Goal: Register for event/course

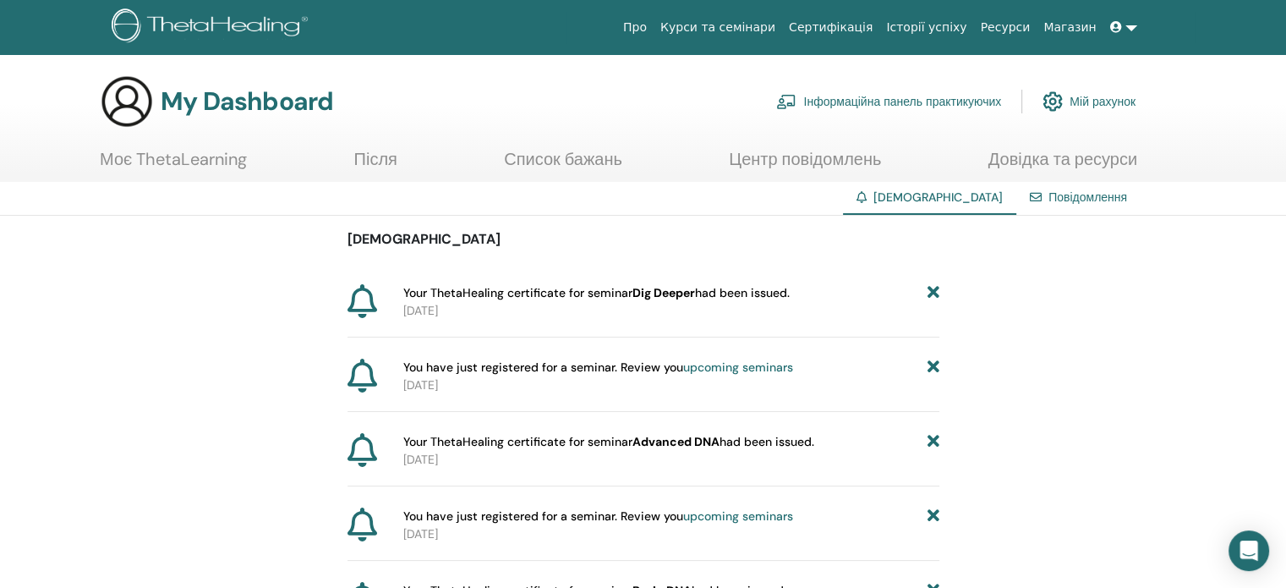
click at [780, 23] on link "Курси та семінари" at bounding box center [718, 27] width 129 height 31
click at [1216, 161] on section "My Dashboard Інформаційна панель практикуючих Мій рахунок Моє ThetaLearning Піс…" at bounding box center [643, 127] width 1286 height 107
click at [851, 30] on link "Сертифікація" at bounding box center [830, 27] width 97 height 31
click at [761, 25] on link "Курси та семінари" at bounding box center [718, 27] width 129 height 31
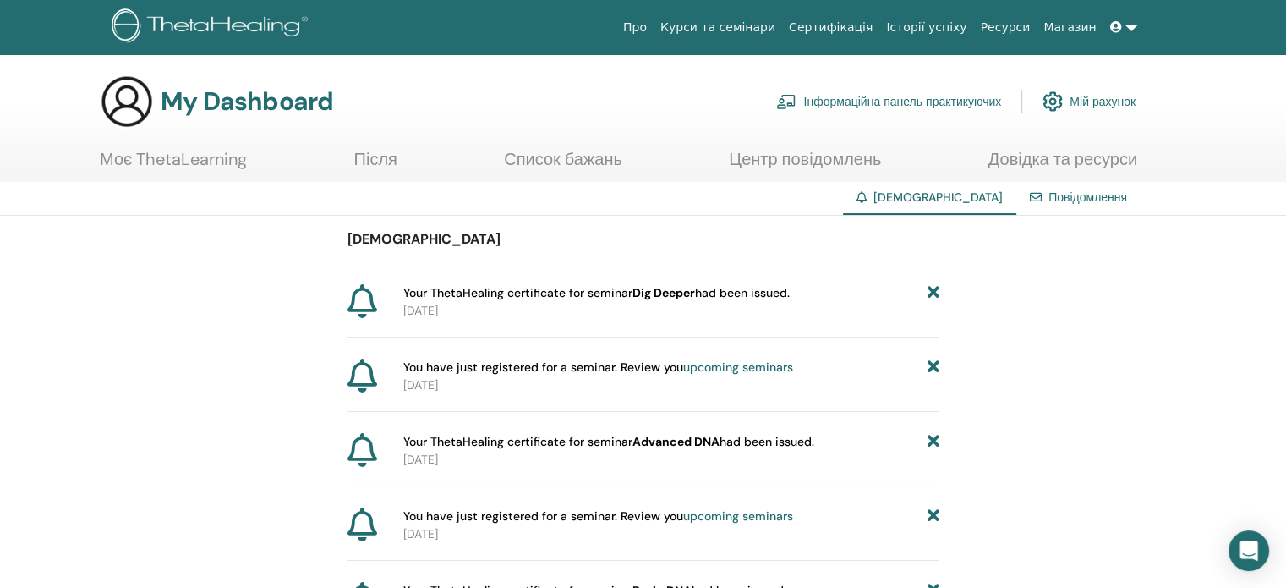
click at [761, 25] on link "Курси та семінари" at bounding box center [718, 27] width 129 height 31
click at [1025, 19] on link "Ресурси" at bounding box center [1005, 27] width 63 height 31
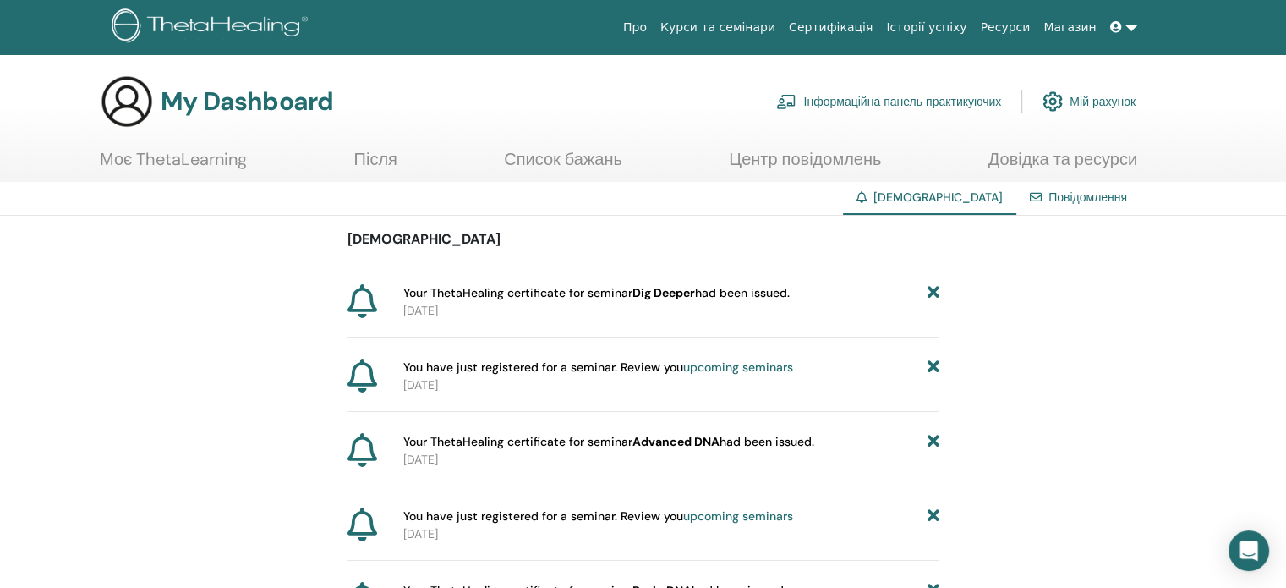
click at [881, 103] on link "Інформаційна панель практикуючих" at bounding box center [888, 101] width 225 height 37
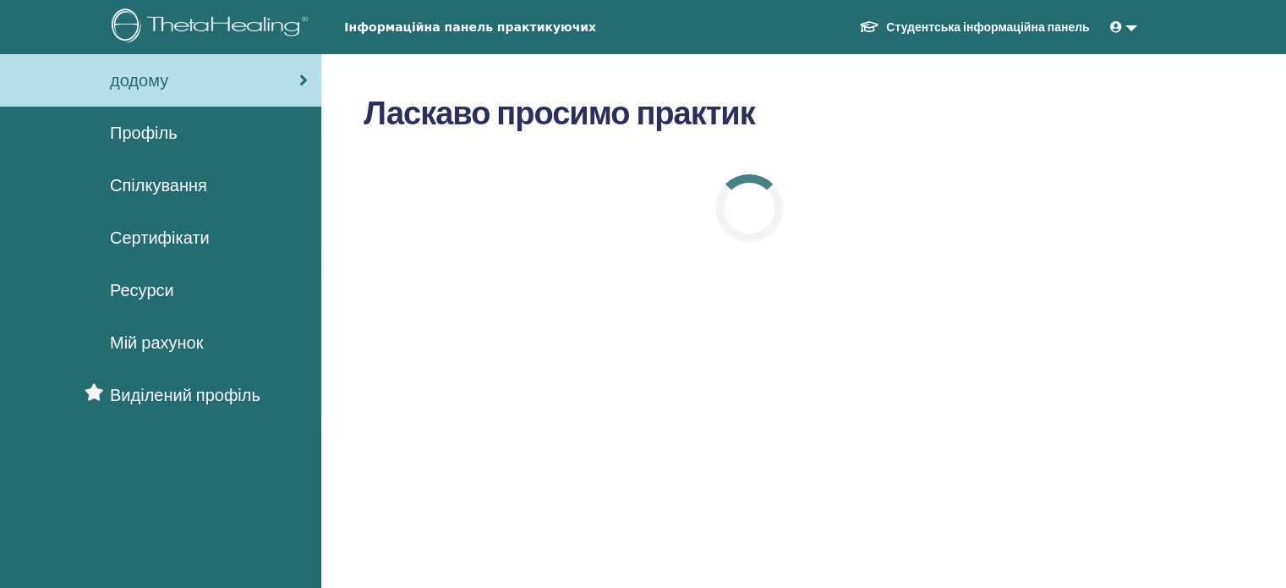
click at [191, 240] on span "Сертифікати" at bounding box center [160, 237] width 100 height 25
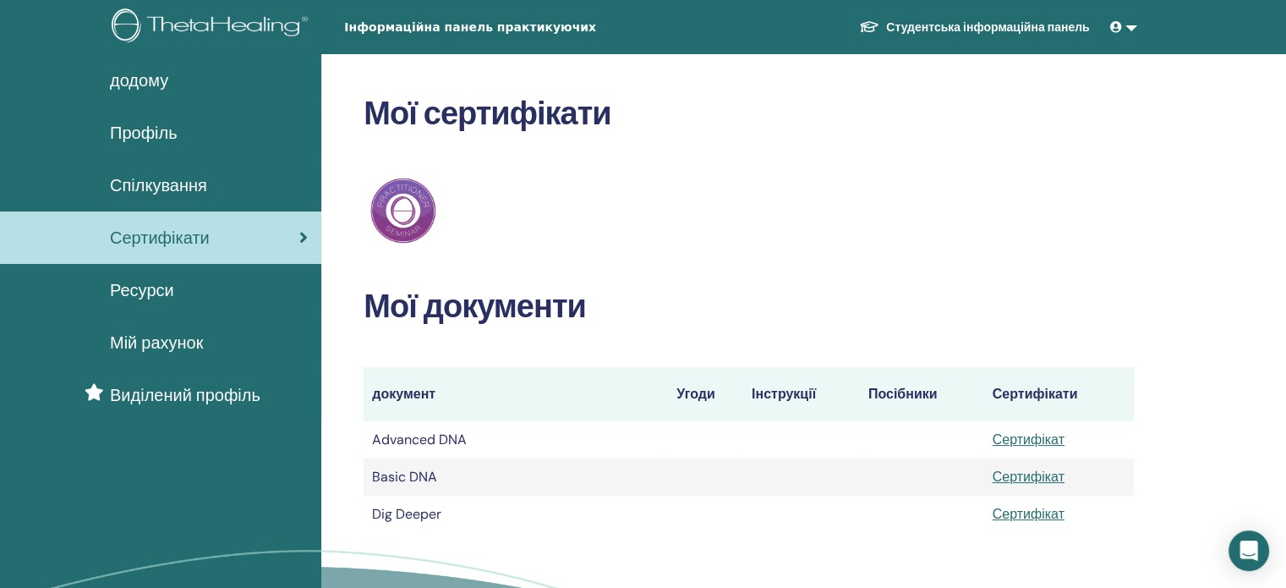
scroll to position [514, 0]
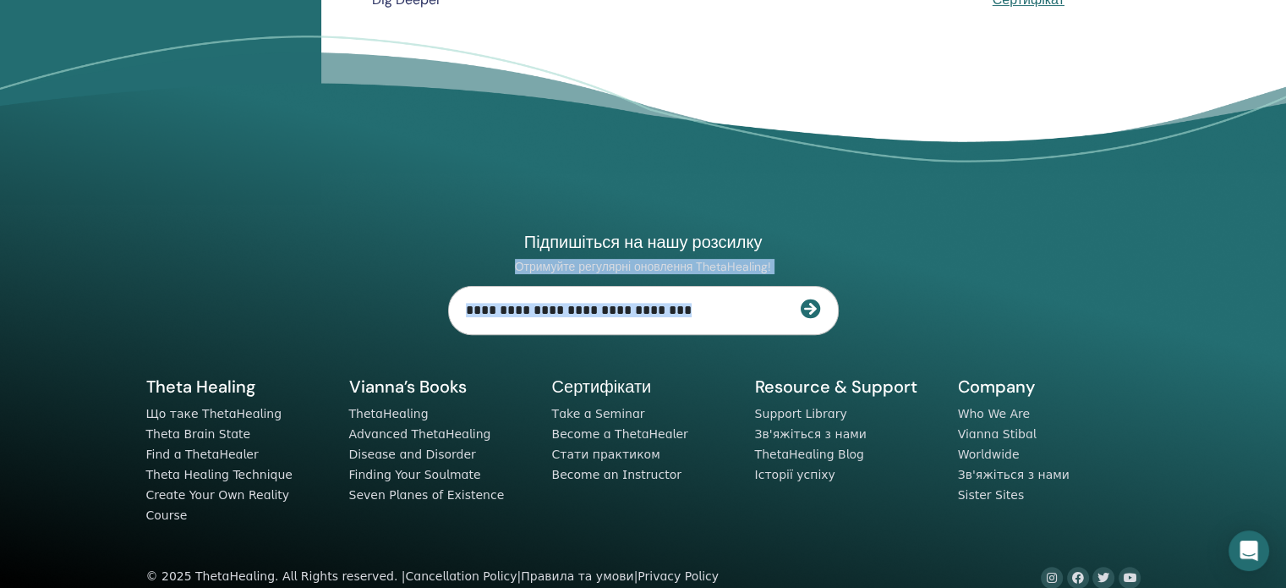
drag, startPoint x: 1160, startPoint y: 295, endPoint x: 1126, endPoint y: 165, distance: 134.5
click at [1126, 165] on footer "Підпишіться на нашу розсилку Отримуйте регулярні оновлення ThetaHealing! Theta …" at bounding box center [643, 326] width 1286 height 580
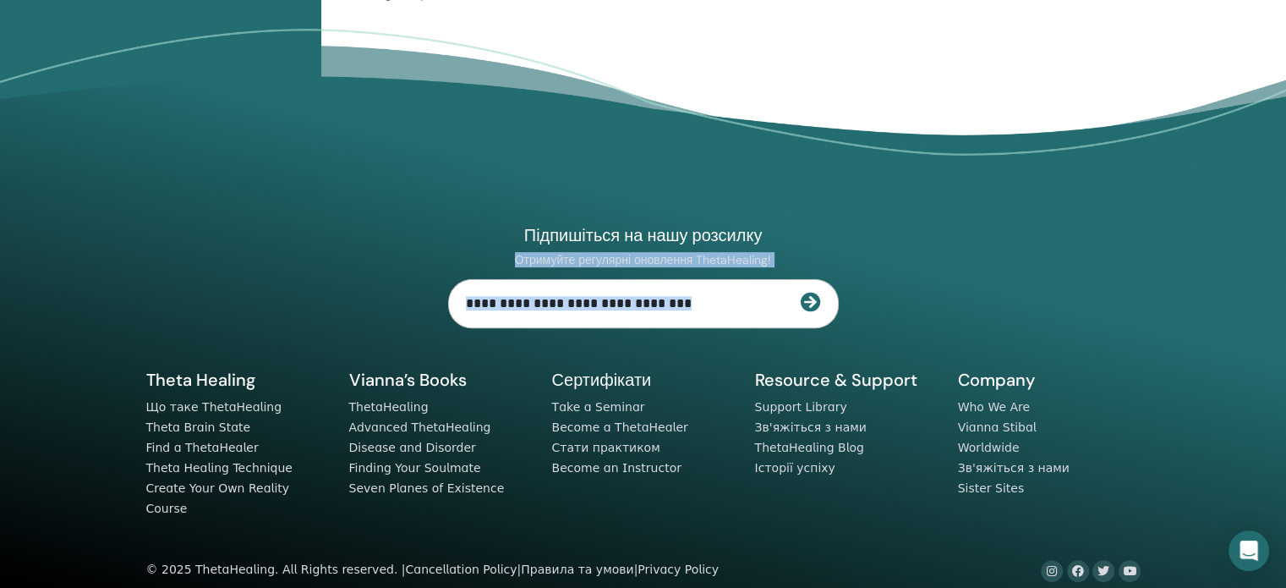
click at [1126, 165] on div "Підпишіться на нашу розсилку Отримуйте регулярні оновлення ThetaHealing! Theta …" at bounding box center [643, 341] width 1015 height 479
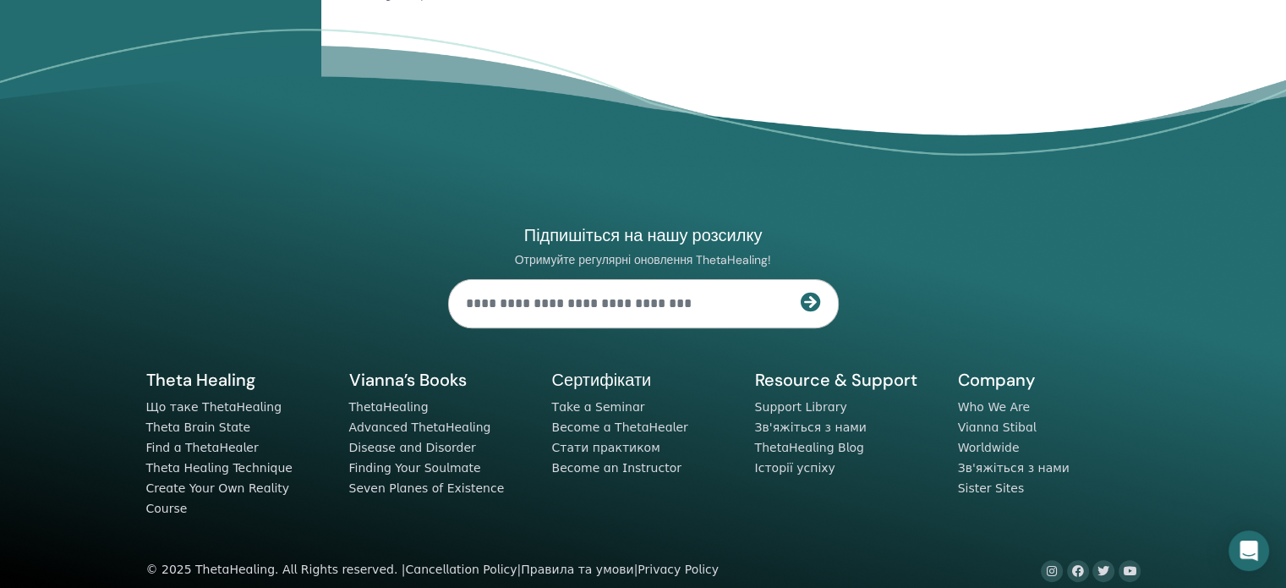
drag, startPoint x: 1126, startPoint y: 165, endPoint x: 1115, endPoint y: 88, distance: 77.7
click at [1115, 88] on footer "Підпишіться на нашу розсилку Отримуйте регулярні оновлення ThetaHealing! Theta …" at bounding box center [643, 319] width 1286 height 580
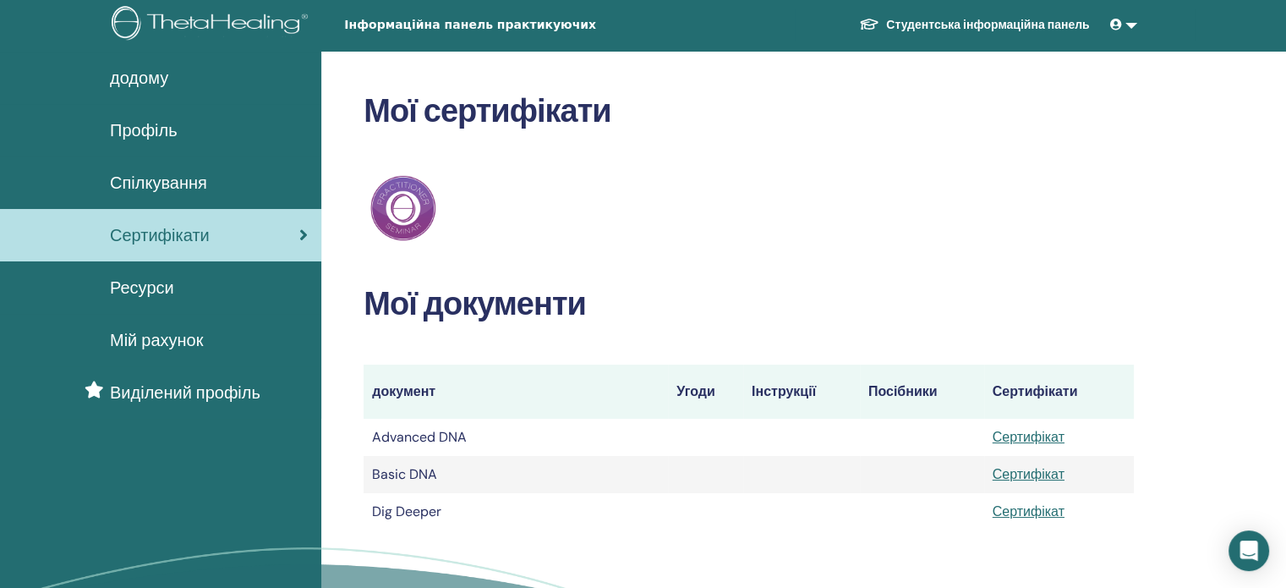
scroll to position [0, 0]
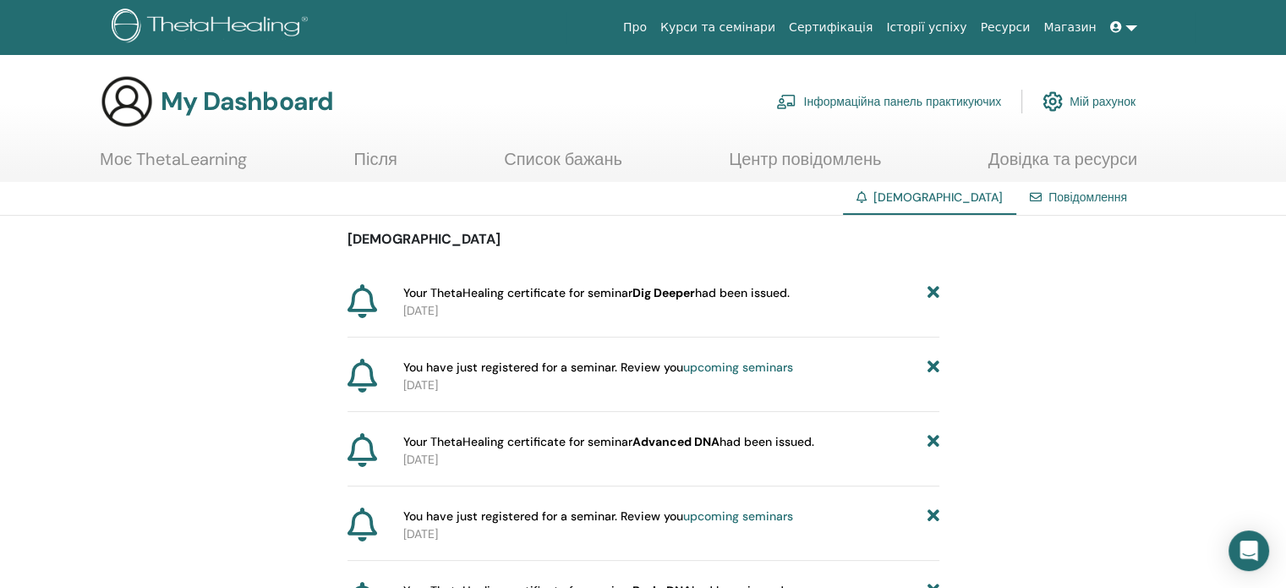
click at [761, 24] on link "Курси та семінари" at bounding box center [718, 27] width 129 height 31
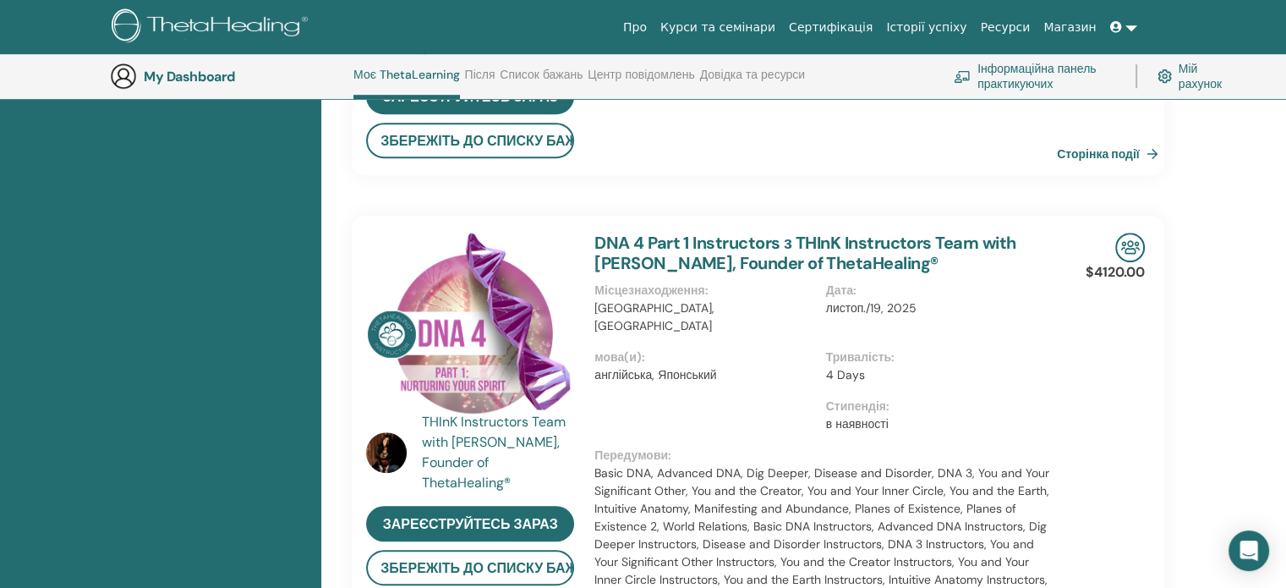
scroll to position [1228, 0]
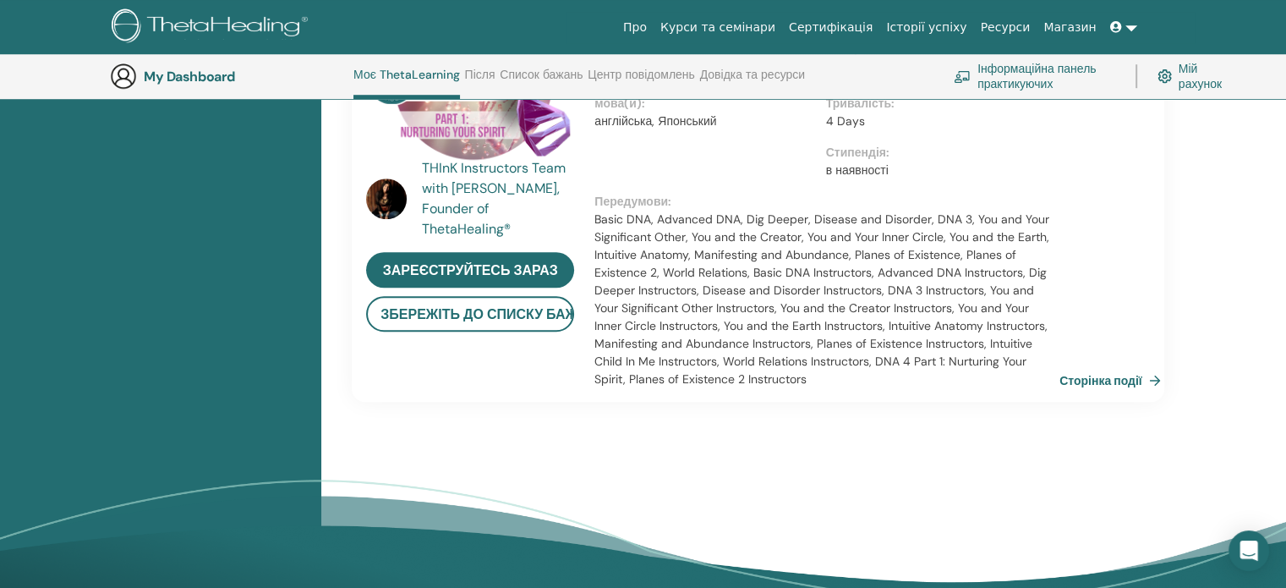
click at [1122, 368] on link "Сторінка події" at bounding box center [1113, 380] width 108 height 25
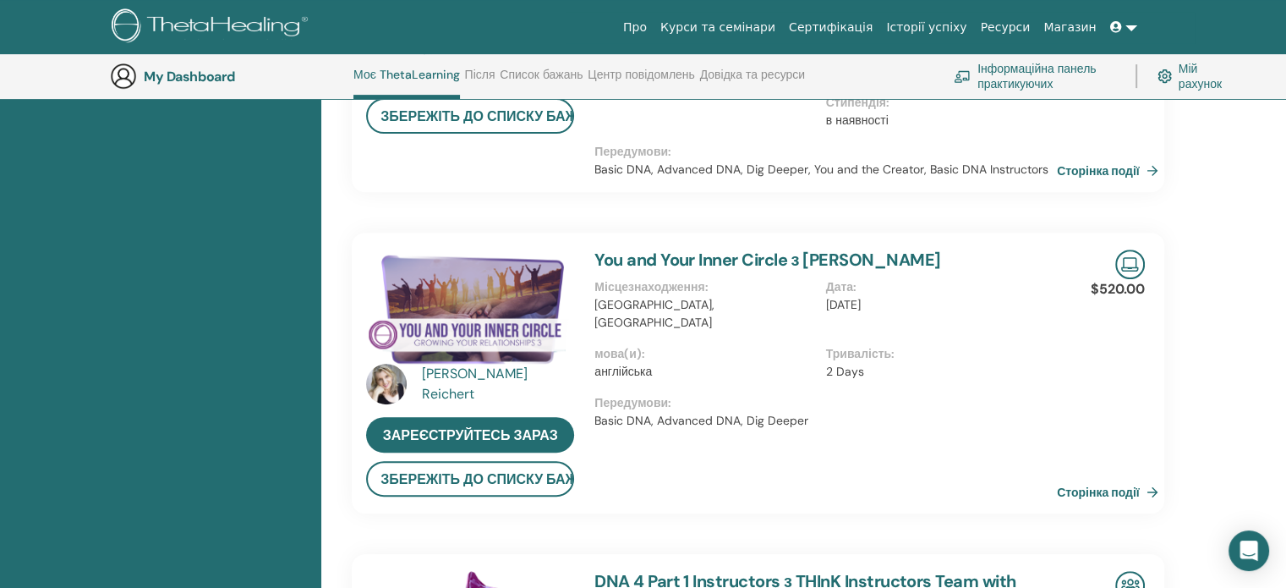
scroll to position [0, 0]
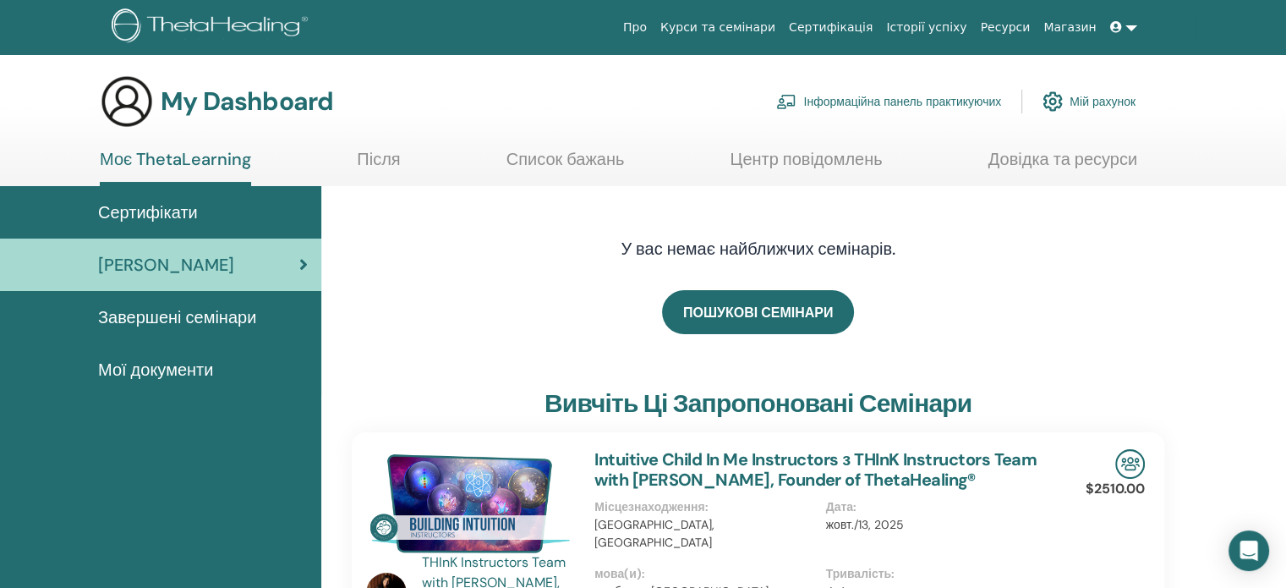
click at [198, 212] on div "Сертифікати" at bounding box center [161, 212] width 294 height 25
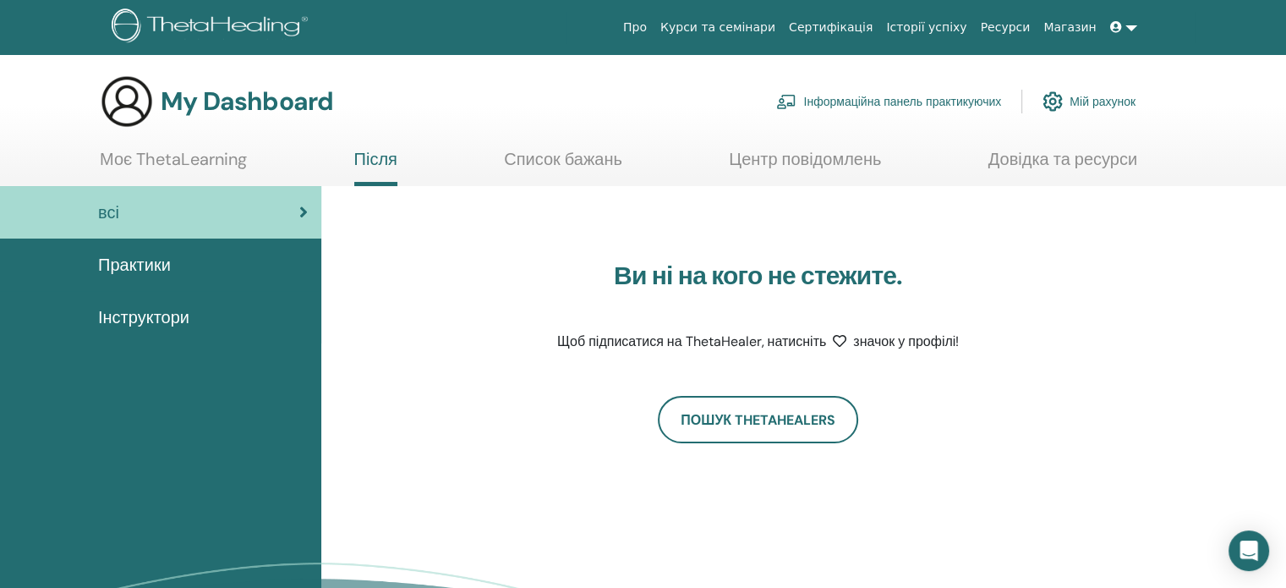
click at [1121, 20] on span at bounding box center [1117, 27] width 15 height 14
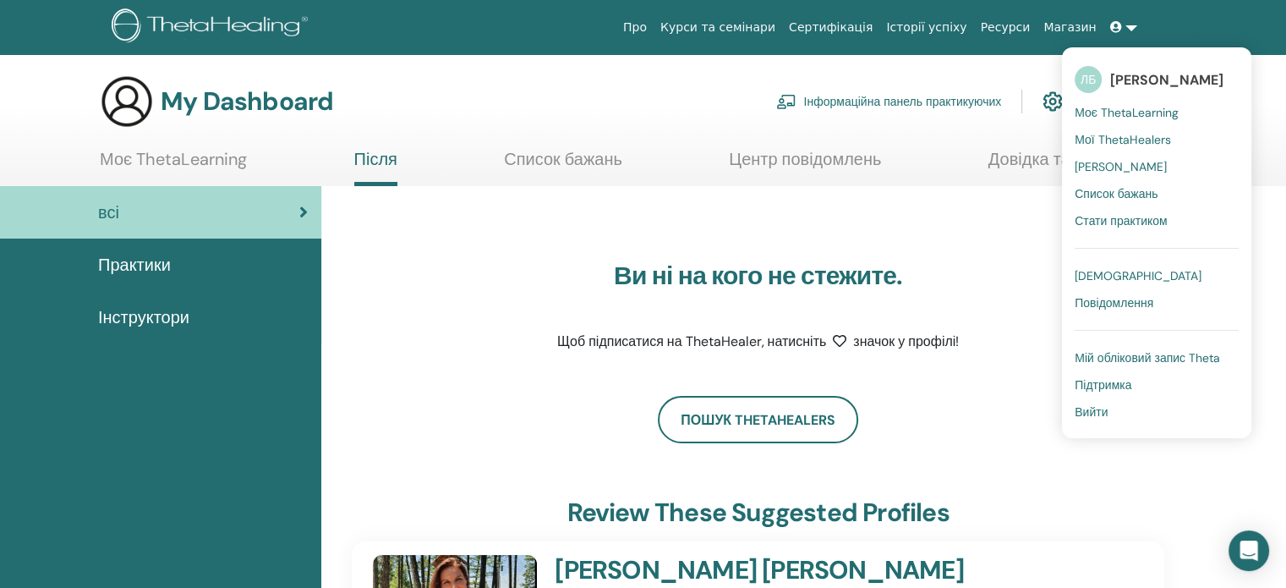
click at [1127, 113] on span "Моє ThetaLearning" at bounding box center [1127, 112] width 104 height 15
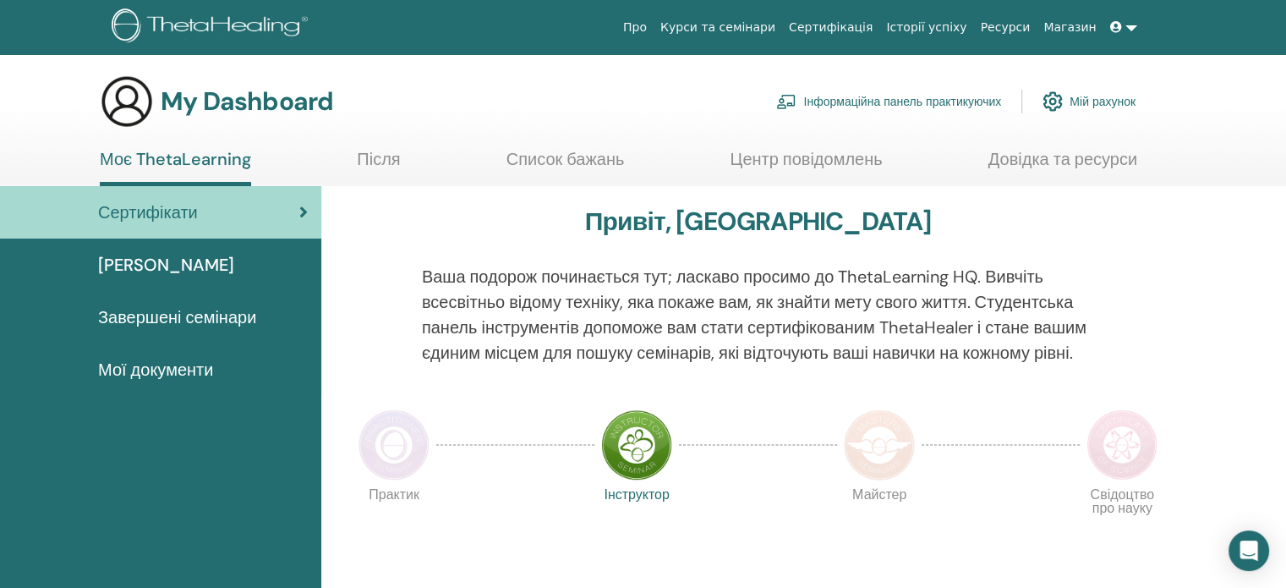
click at [203, 264] on span "[PERSON_NAME]" at bounding box center [166, 264] width 136 height 25
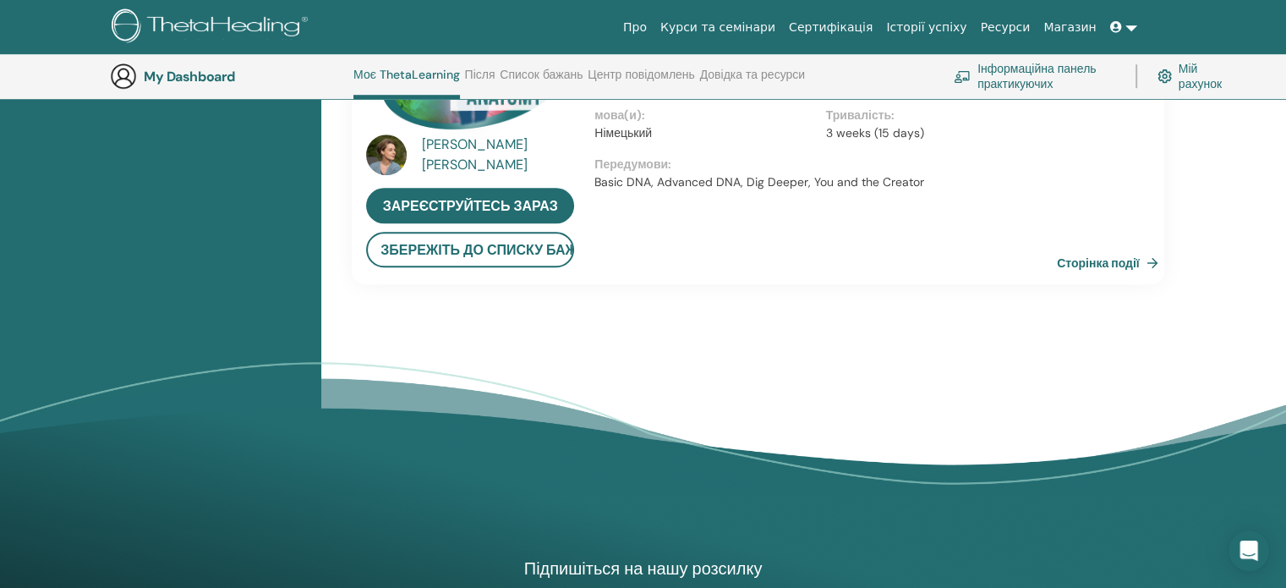
scroll to position [1078, 0]
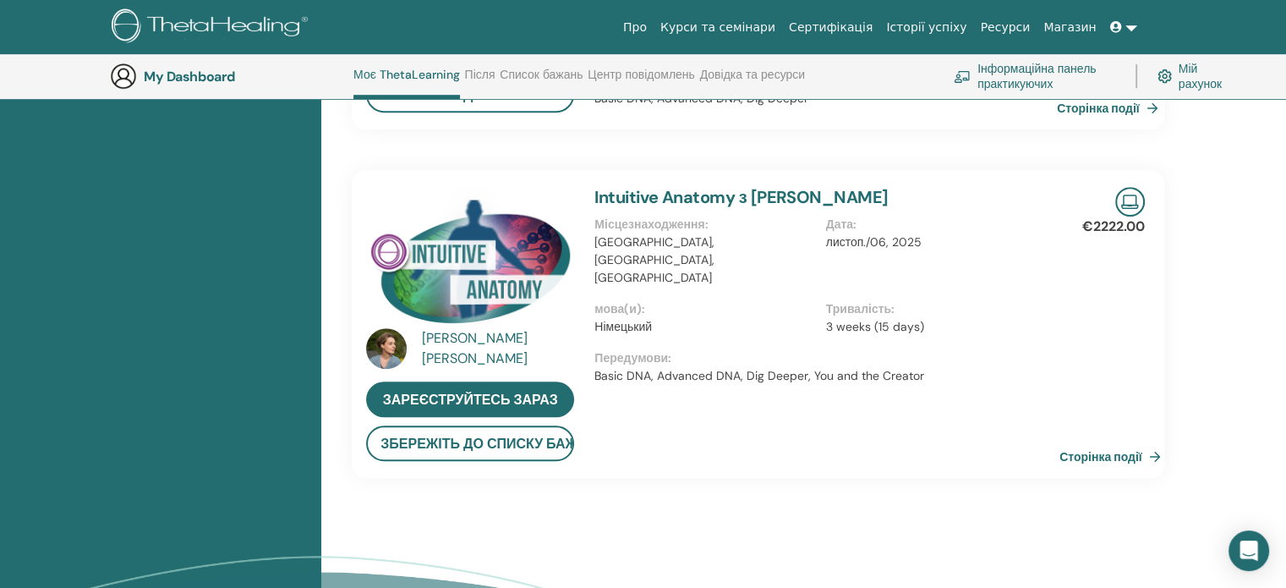
click at [1116, 444] on link "Сторінка події" at bounding box center [1113, 456] width 108 height 25
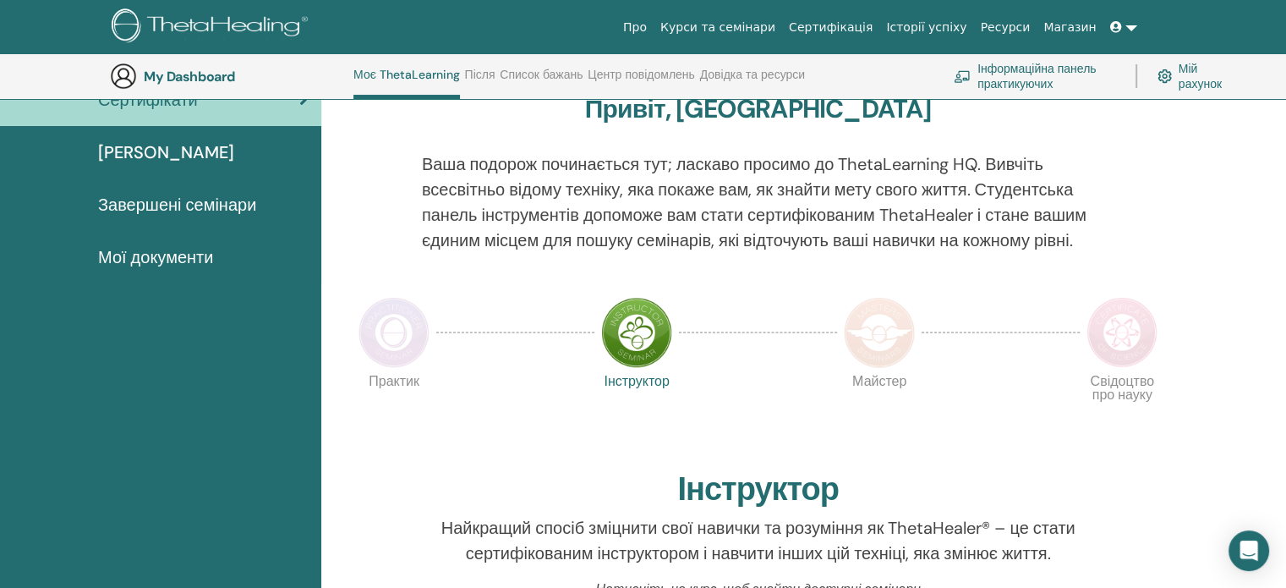
scroll to position [129, 0]
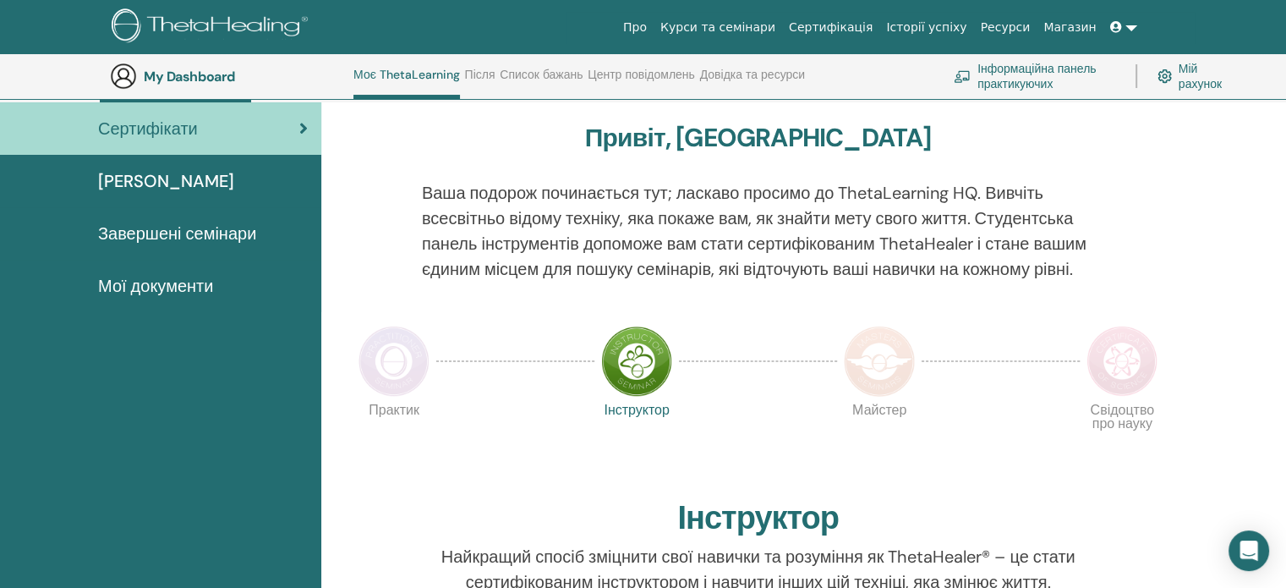
click at [1015, 77] on link "Інформаційна панель практикуючих" at bounding box center [1034, 75] width 161 height 37
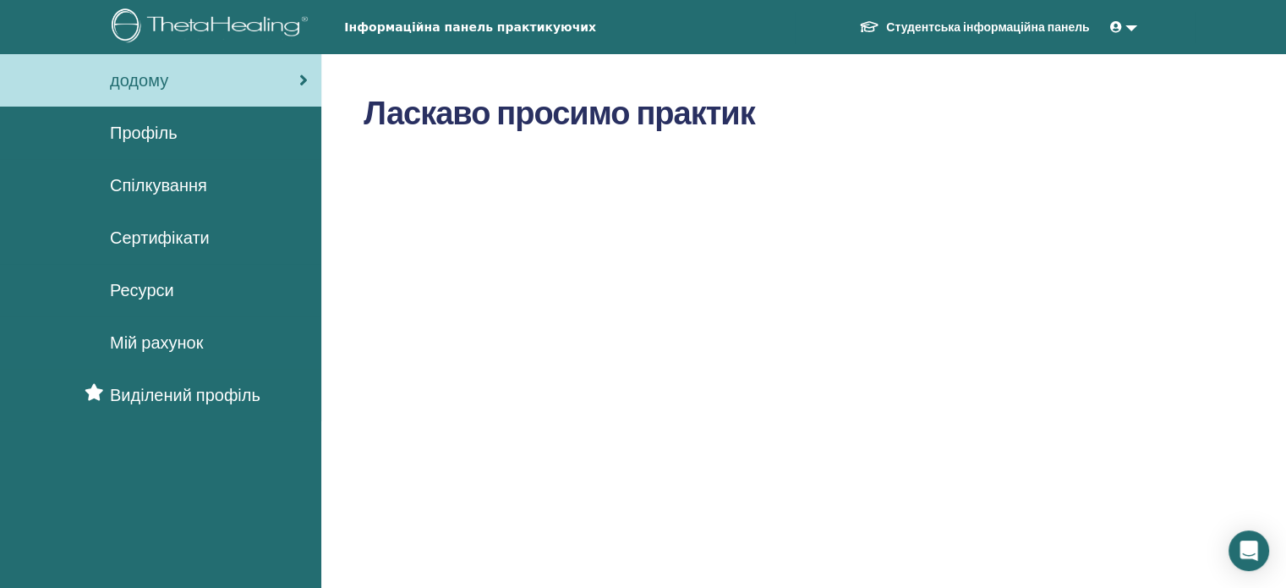
click at [156, 132] on span "Профіль" at bounding box center [144, 132] width 68 height 25
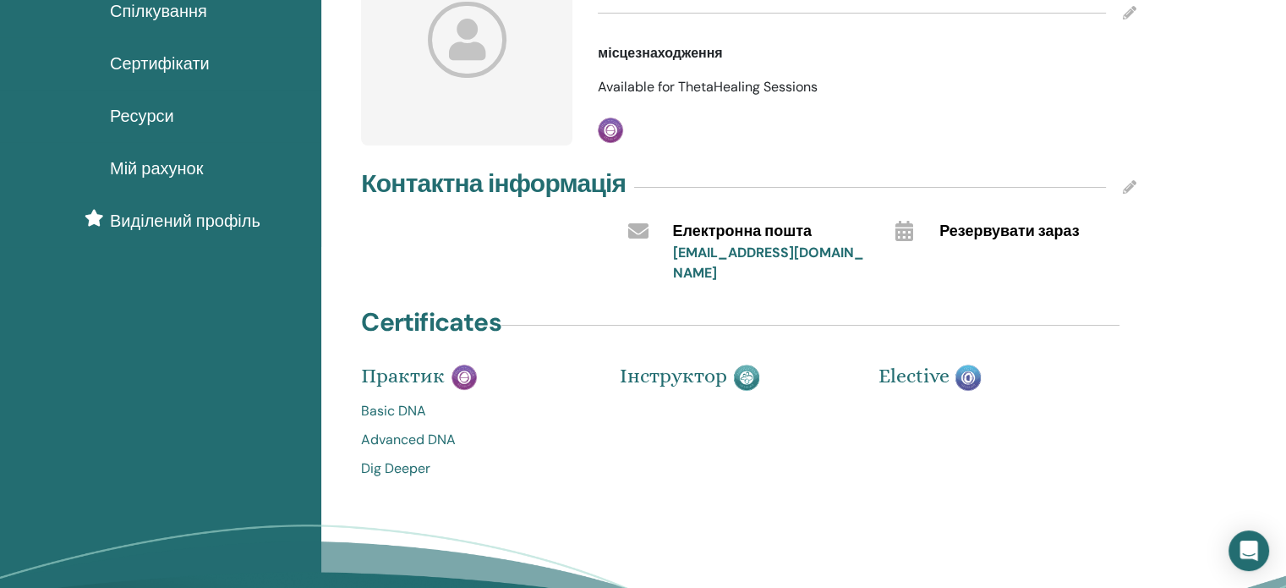
scroll to position [85, 0]
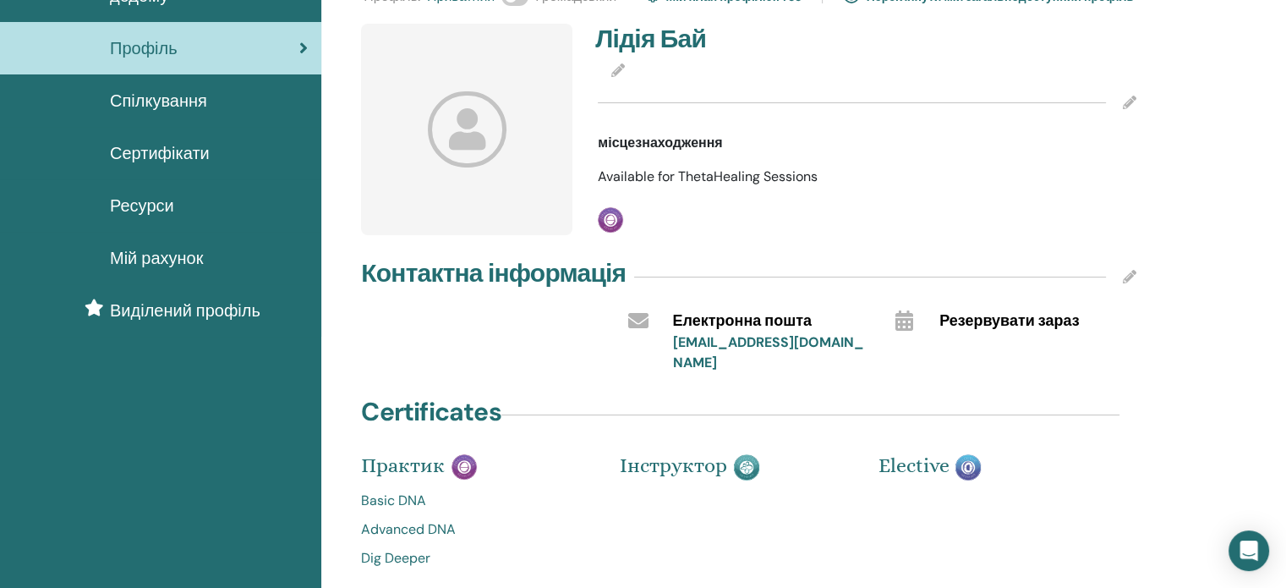
click at [318, 43] on link "Профіль" at bounding box center [160, 48] width 321 height 52
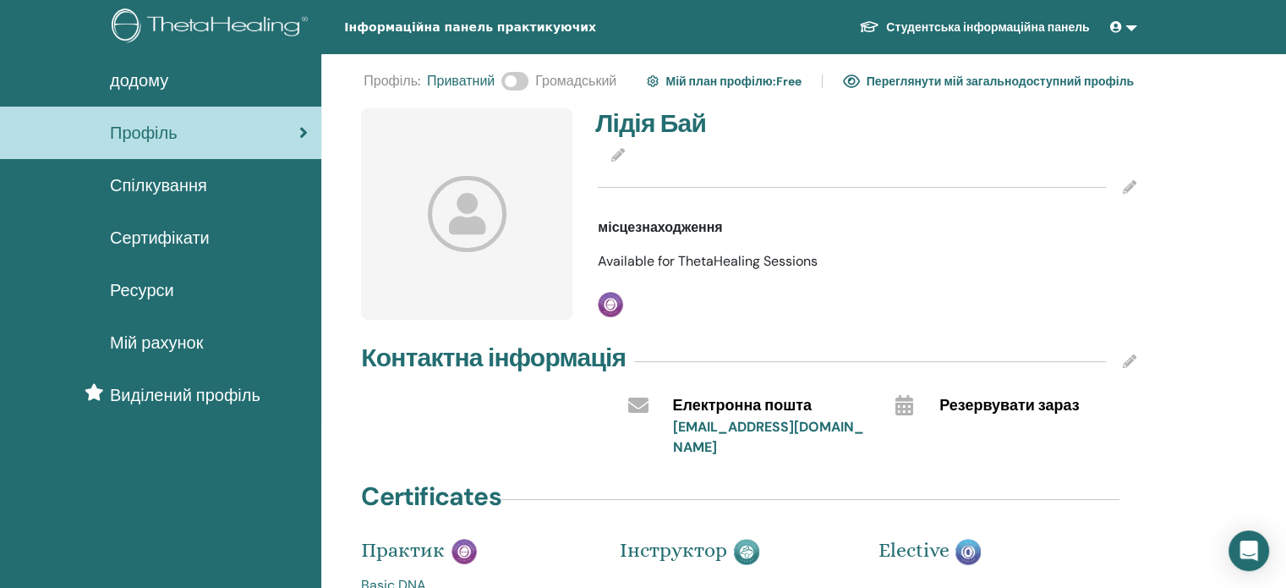
click at [134, 79] on span "додому" at bounding box center [139, 80] width 58 height 25
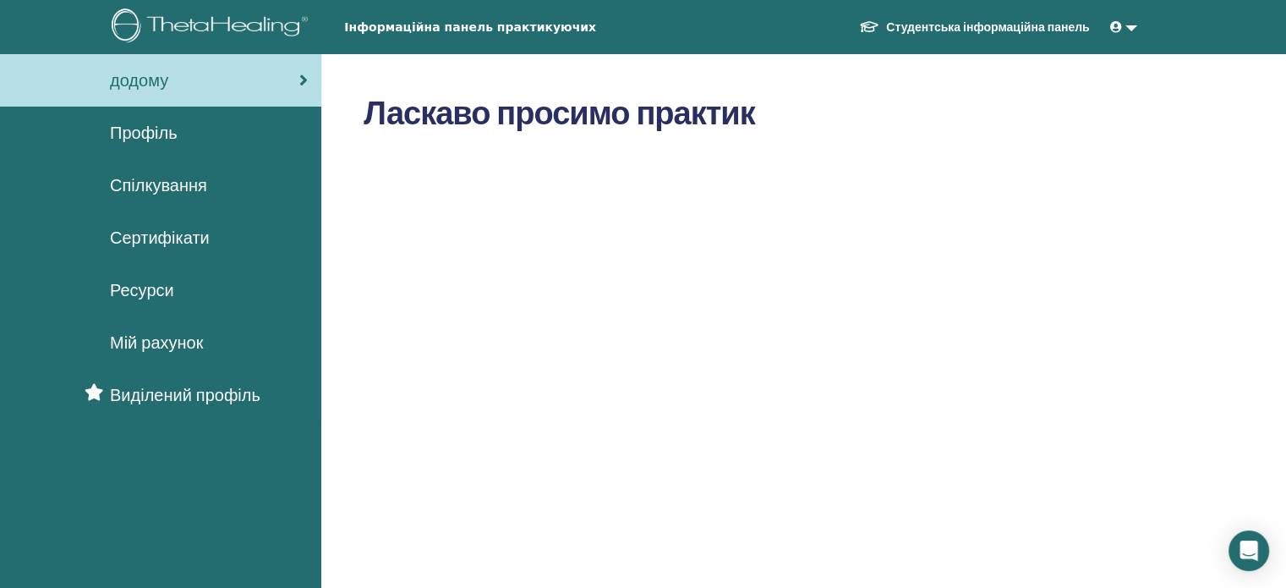
click at [1133, 30] on link at bounding box center [1123, 27] width 41 height 31
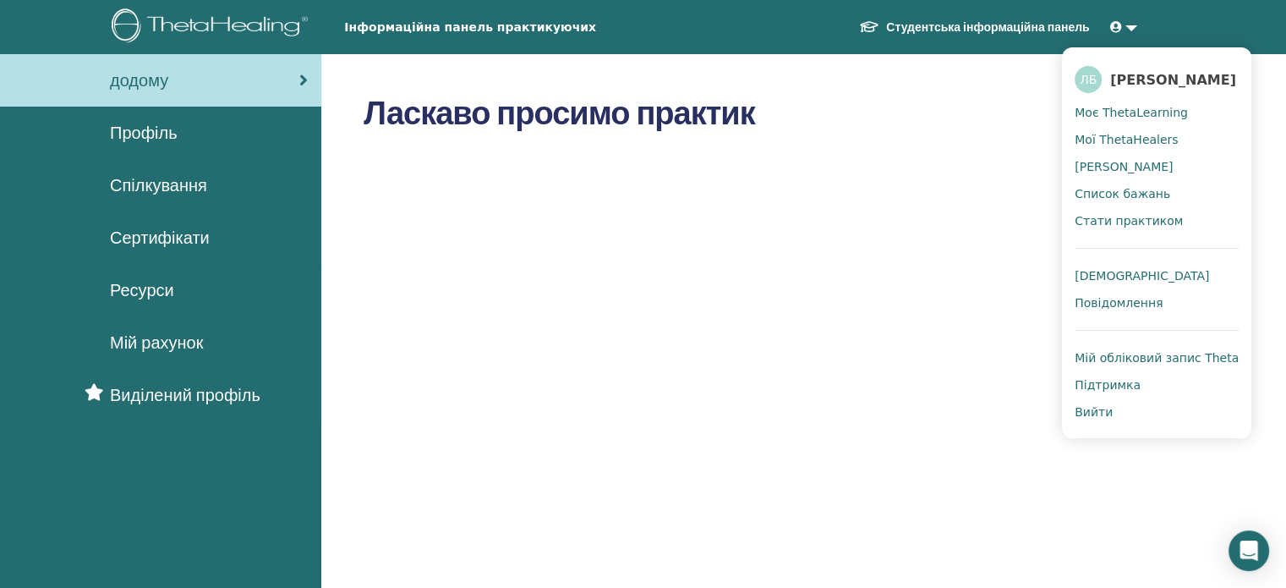
click at [1135, 166] on span "[PERSON_NAME]" at bounding box center [1124, 166] width 98 height 15
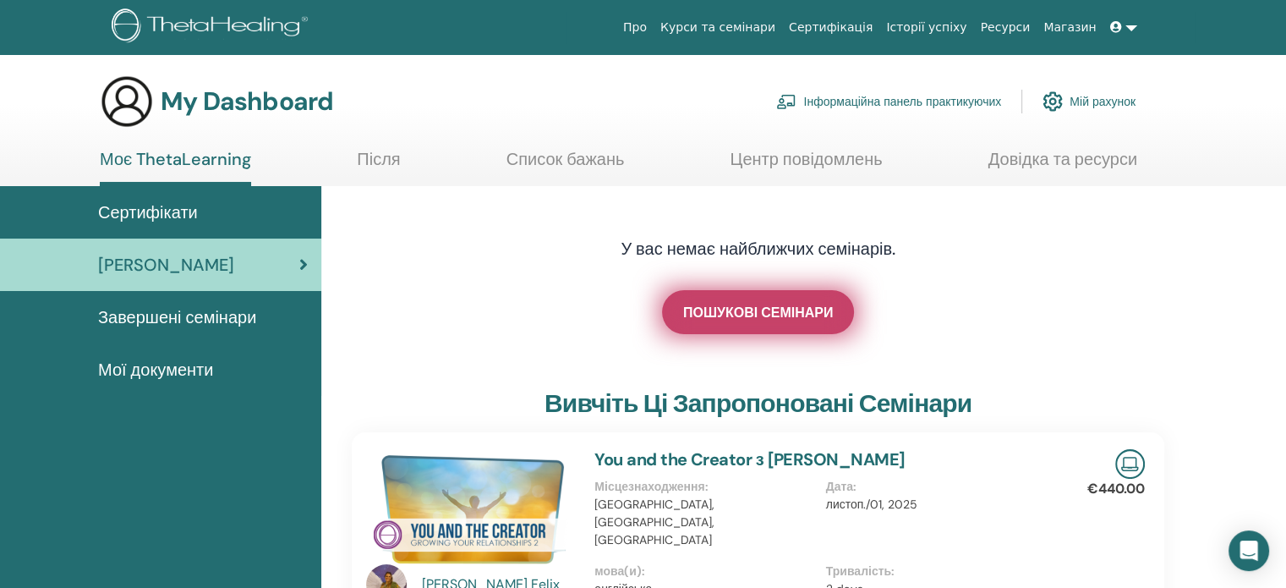
click at [796, 321] on link "ПОШУКОВІ СЕМІНАРИ" at bounding box center [758, 312] width 192 height 44
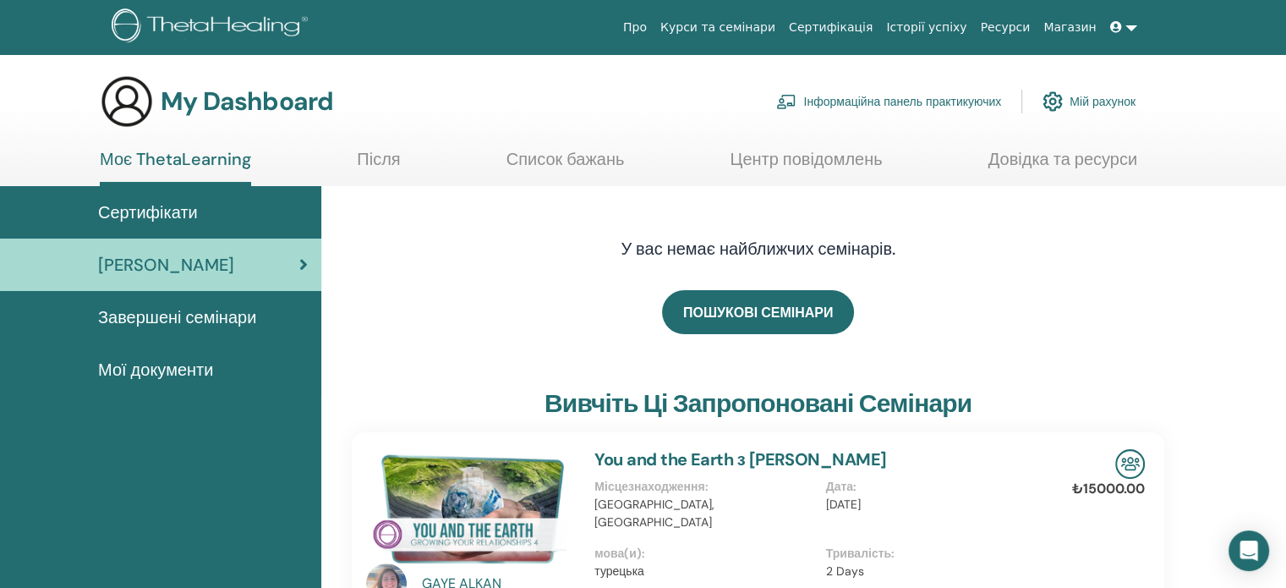
click at [1135, 25] on link at bounding box center [1123, 27] width 41 height 31
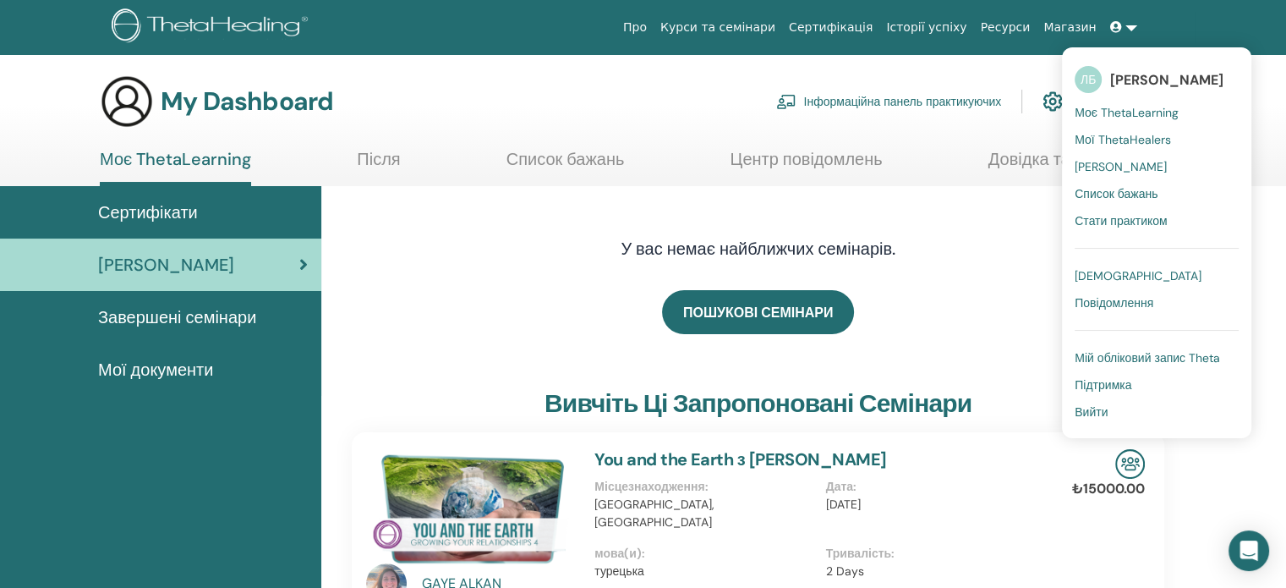
click at [1137, 194] on span "Список бажань" at bounding box center [1116, 193] width 83 height 15
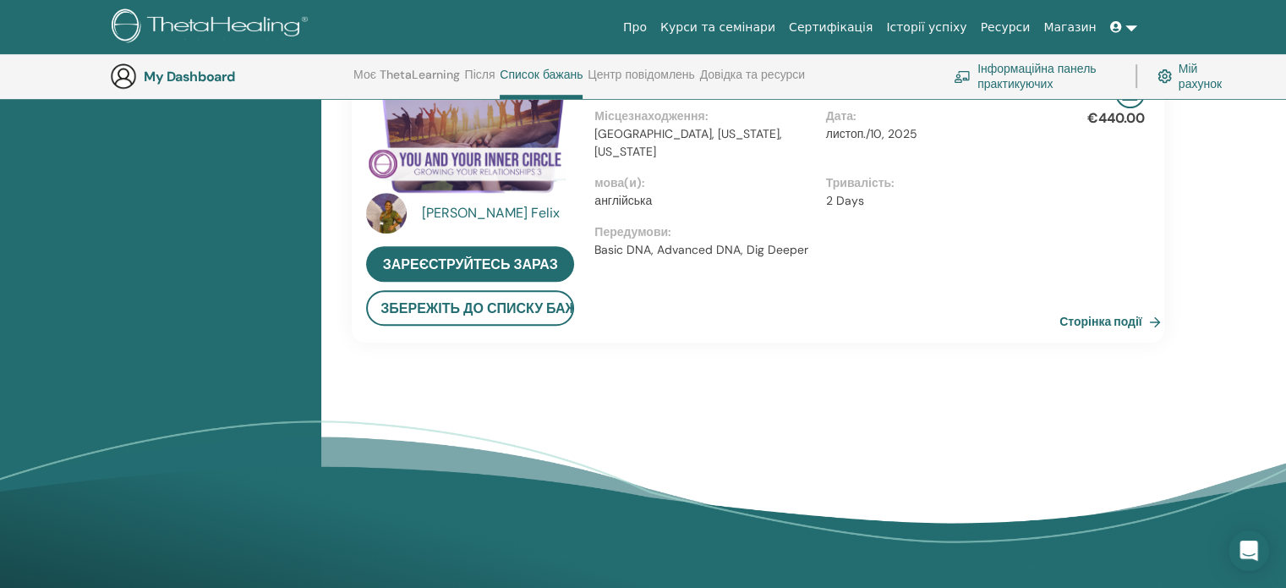
scroll to position [1143, 0]
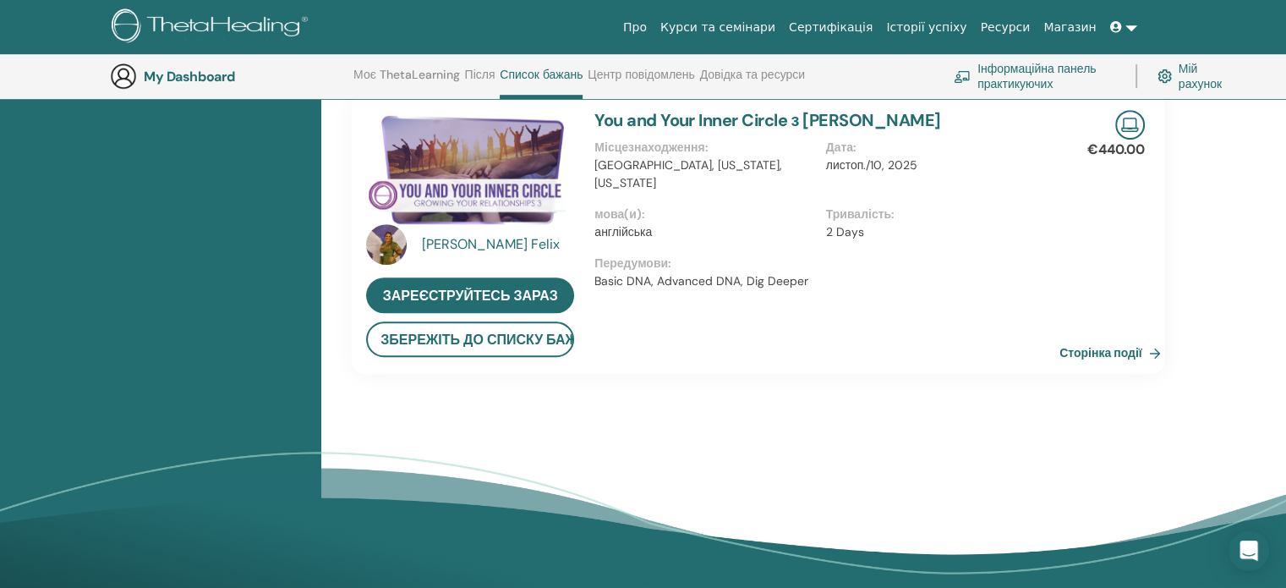
click at [1110, 350] on link "Сторінка події" at bounding box center [1113, 352] width 108 height 25
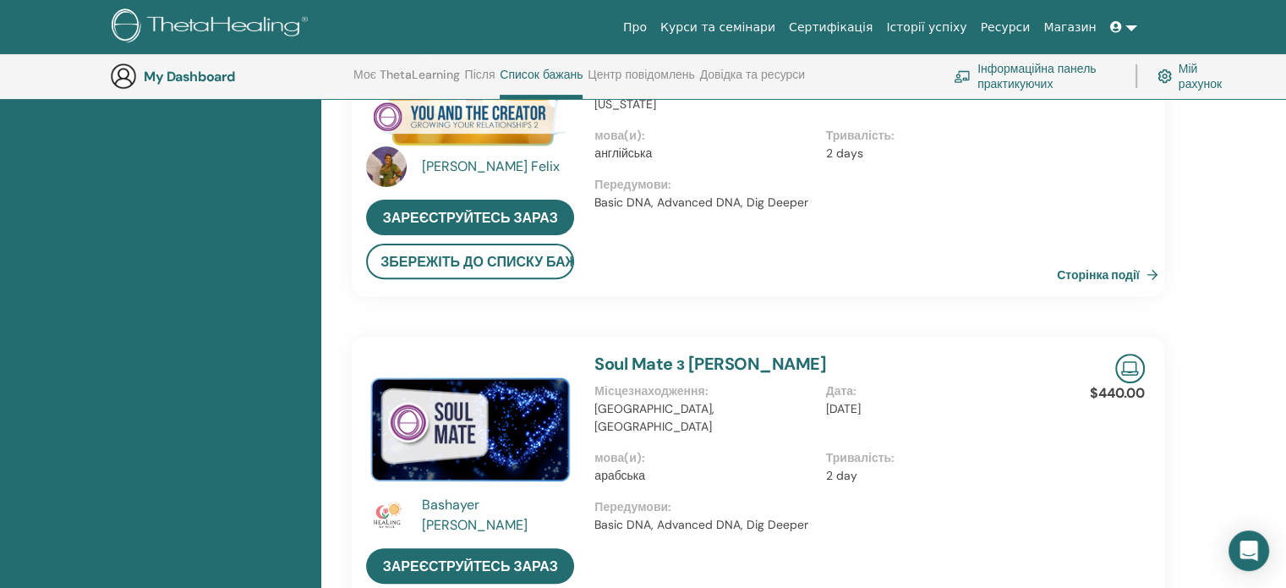
scroll to position [0, 0]
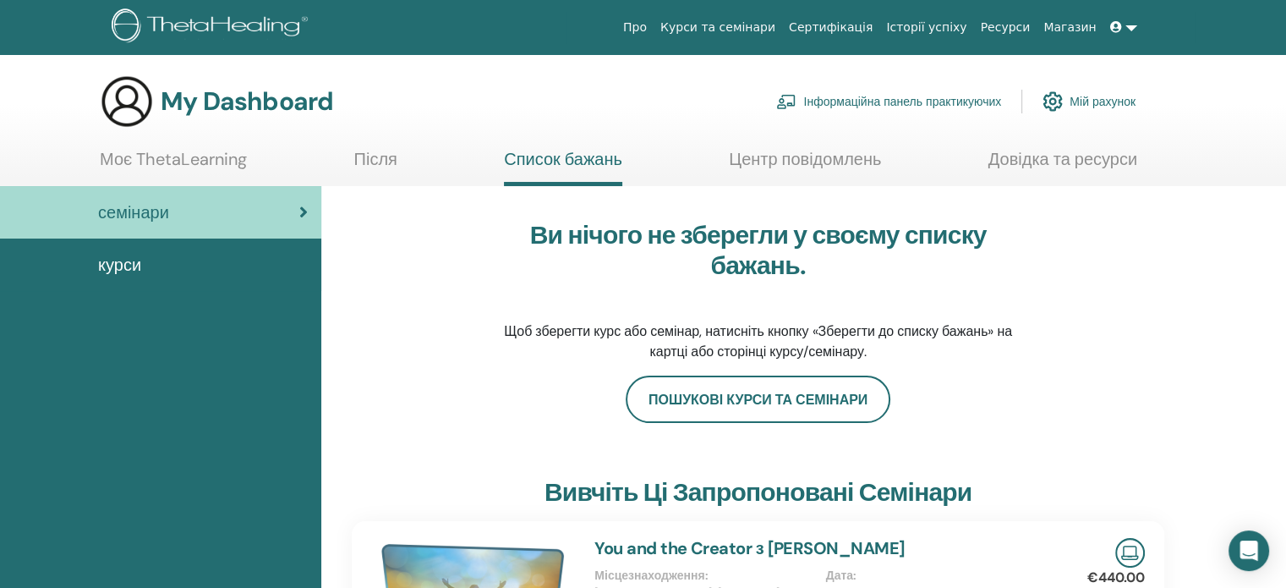
click at [107, 266] on span "курси" at bounding box center [119, 264] width 43 height 25
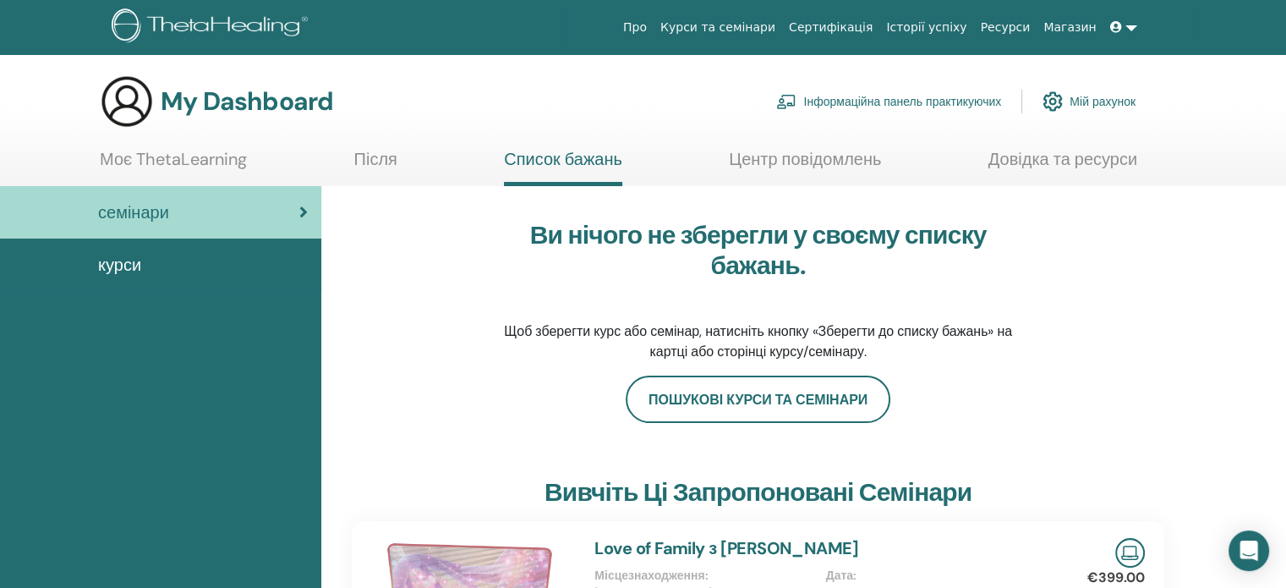
click at [779, 26] on link "Курси та семінари" at bounding box center [718, 27] width 129 height 31
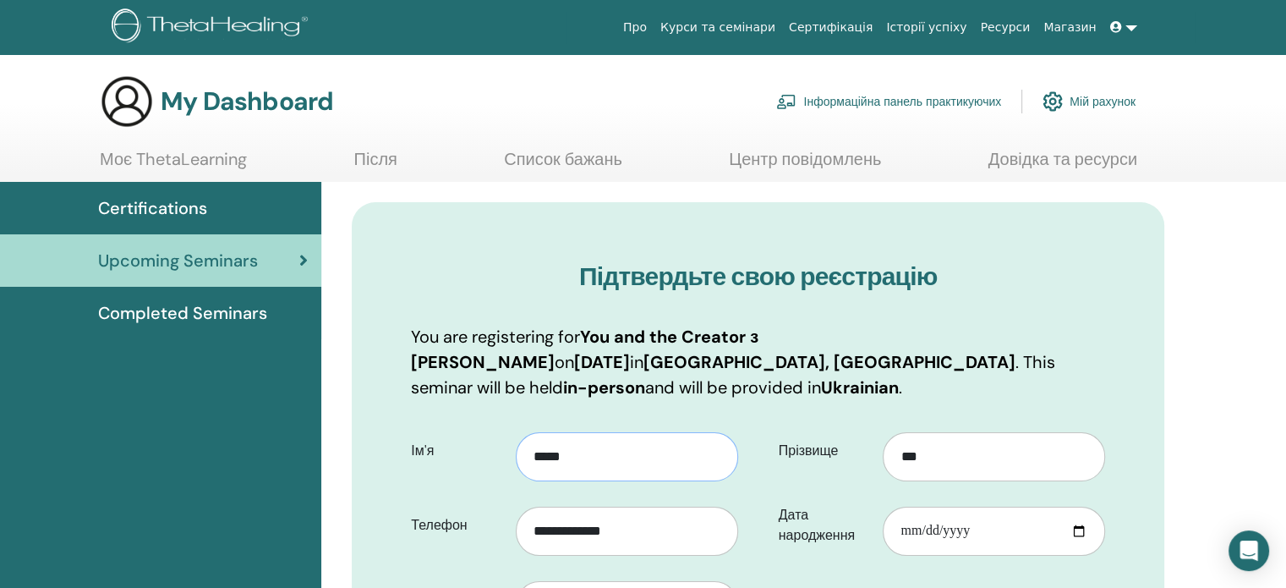
click at [577, 435] on input "*****" at bounding box center [627, 456] width 222 height 49
type input "*"
type input "******"
click at [941, 439] on input "***" at bounding box center [994, 456] width 222 height 49
type input "*"
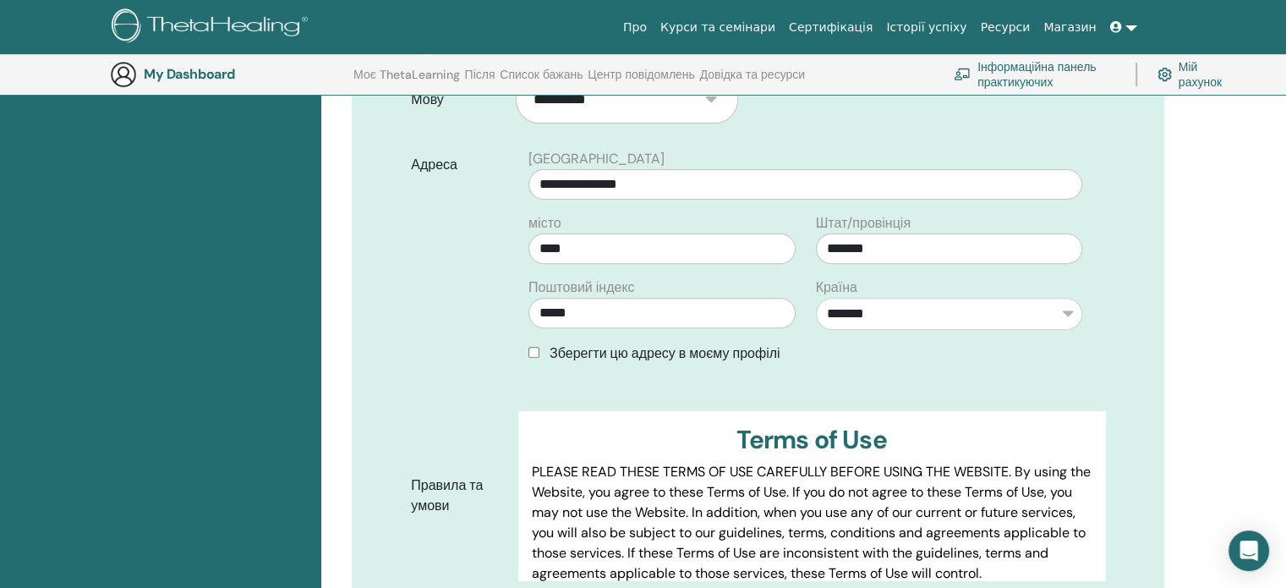
scroll to position [548, 0]
type input "***"
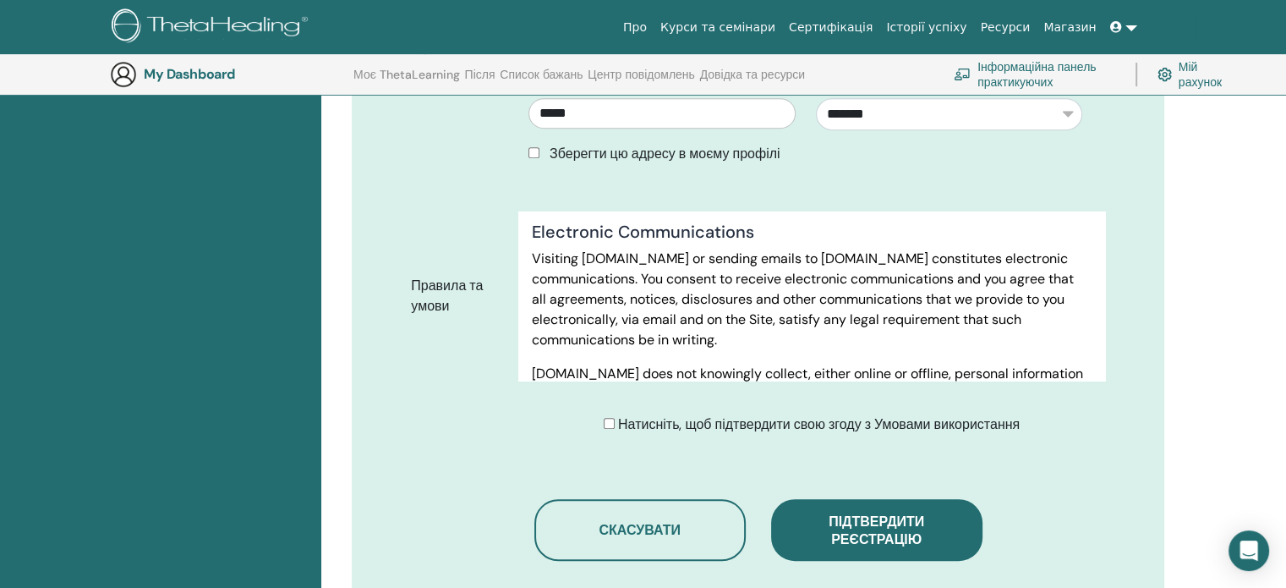
scroll to position [971, 0]
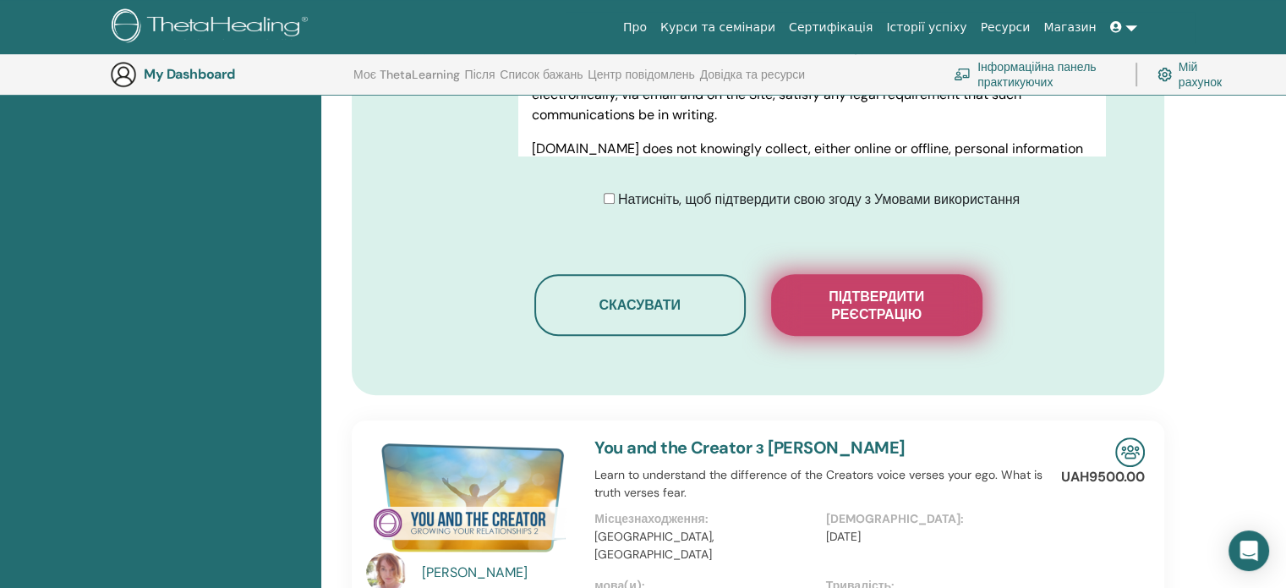
click at [910, 287] on span "Підтвердити реєстрацію" at bounding box center [876, 305] width 169 height 36
